Goal: Information Seeking & Learning: Check status

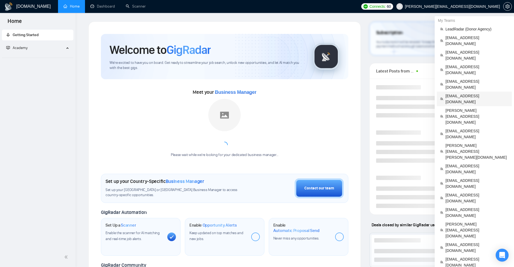
click at [459, 93] on span "[EMAIL_ADDRESS][DOMAIN_NAME]" at bounding box center [476, 99] width 63 height 12
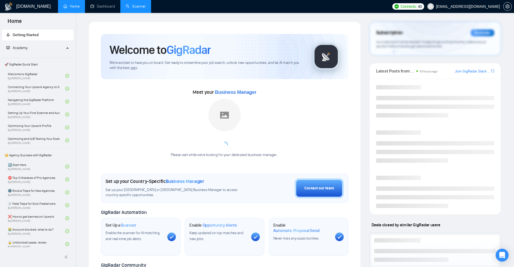
click at [136, 9] on link "Scanner" at bounding box center [136, 6] width 20 height 5
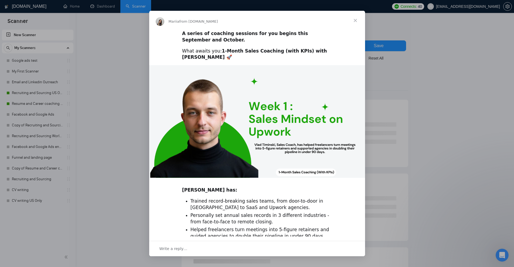
click at [108, 74] on div "Intercom messenger" at bounding box center [257, 133] width 514 height 267
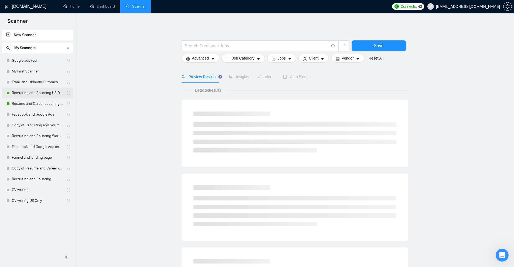
click at [28, 95] on link "Recruiting and Sourcing US Only" at bounding box center [37, 93] width 51 height 11
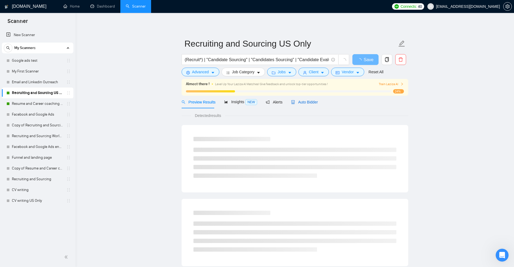
click at [305, 104] on span "Auto Bidder" at bounding box center [304, 102] width 27 height 4
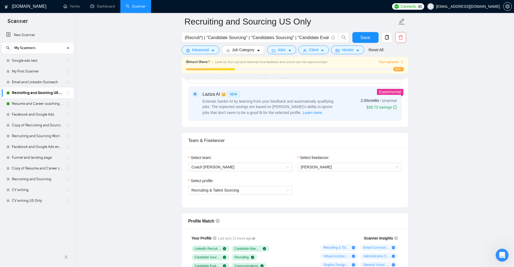
scroll to position [378, 0]
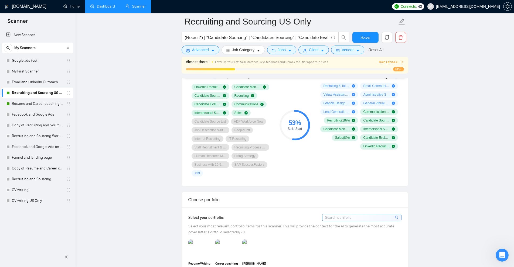
click at [115, 4] on link "Dashboard" at bounding box center [102, 6] width 25 height 5
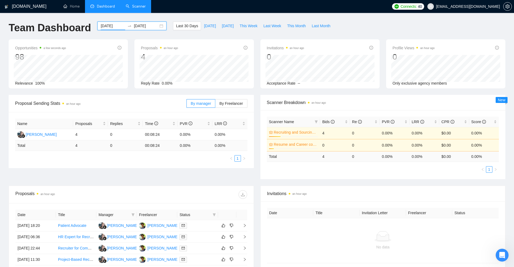
click at [113, 28] on input "[DATE]" at bounding box center [113, 26] width 25 height 6
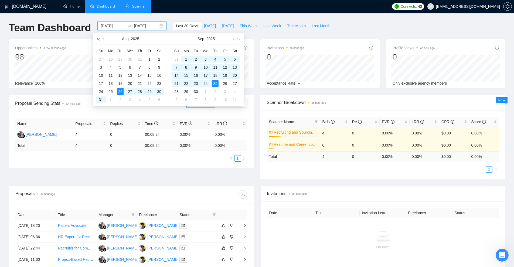
click at [101, 40] on button "button" at bounding box center [98, 38] width 6 height 11
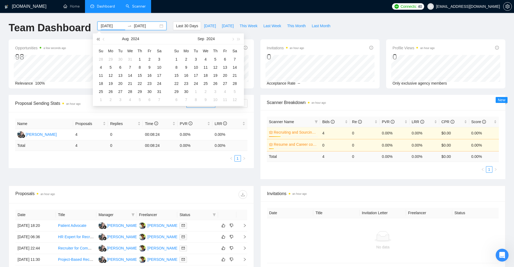
click at [99, 40] on span "button" at bounding box center [98, 39] width 3 height 3
type input "[DATE]"
click at [112, 58] on div "2" at bounding box center [110, 59] width 6 height 6
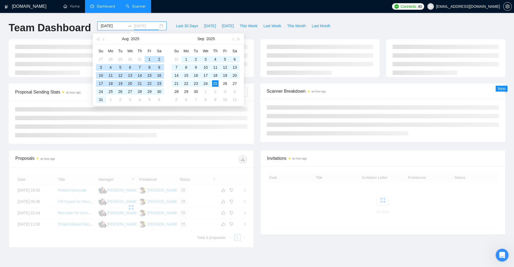
type input "[DATE]"
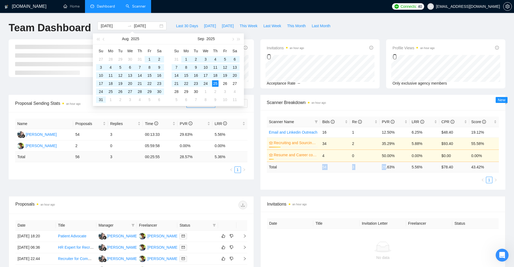
drag, startPoint x: 336, startPoint y: 171, endPoint x: 340, endPoint y: 167, distance: 5.2
click at [429, 169] on tr "Total 54 3 29.63 % 5.56 % $ 78.40 43.42 %" at bounding box center [383, 167] width 232 height 11
click at [413, 181] on ul "1" at bounding box center [383, 180] width 232 height 6
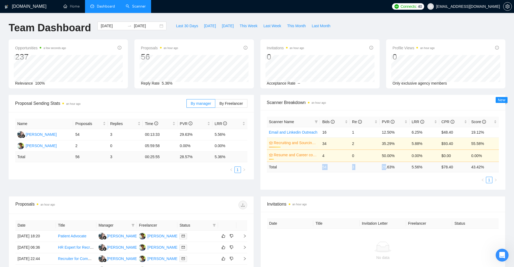
click at [338, 167] on tr "Total 54 3 29.63 % 5.56 % $ 78.40 43.42 %" at bounding box center [383, 167] width 232 height 11
click at [342, 177] on ul "1" at bounding box center [383, 180] width 232 height 6
drag, startPoint x: 444, startPoint y: 167, endPoint x: 459, endPoint y: 167, distance: 14.8
click at [458, 167] on td "$ 78.40" at bounding box center [454, 167] width 30 height 11
click at [106, 24] on input "[DATE]" at bounding box center [113, 26] width 25 height 6
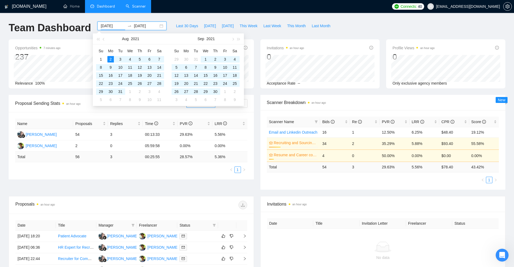
click at [382, 30] on div "Team Dashboard [DATE] [DATE] Last 30 Days [DATE] [DATE] This Week Last Week Thi…" at bounding box center [256, 31] width 503 height 18
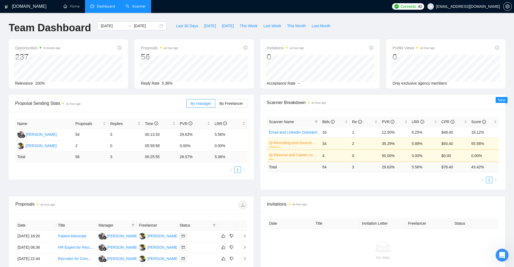
scroll to position [108, 0]
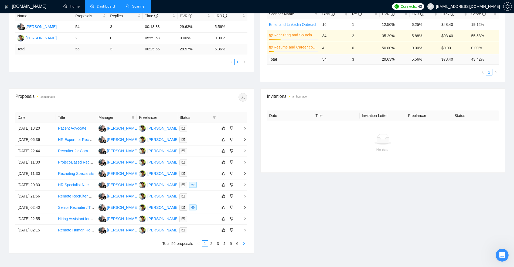
click at [243, 245] on icon "right" at bounding box center [243, 243] width 3 height 3
drag, startPoint x: 443, startPoint y: 58, endPoint x: 455, endPoint y: 59, distance: 12.4
click at [455, 59] on td "$ 78.40" at bounding box center [454, 59] width 30 height 11
copy td "78.40"
